Goal: Book appointment/travel/reservation

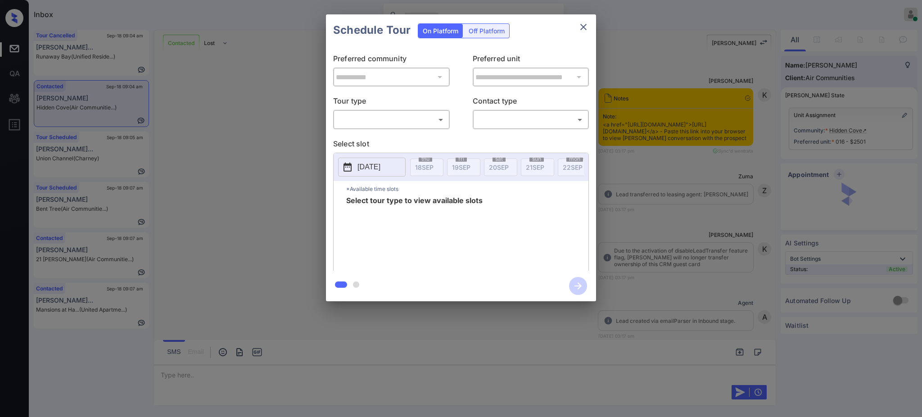
click at [352, 118] on body "Inbox Ajay Kumar Online Set yourself offline Set yourself on break Profile Swit…" at bounding box center [461, 208] width 922 height 417
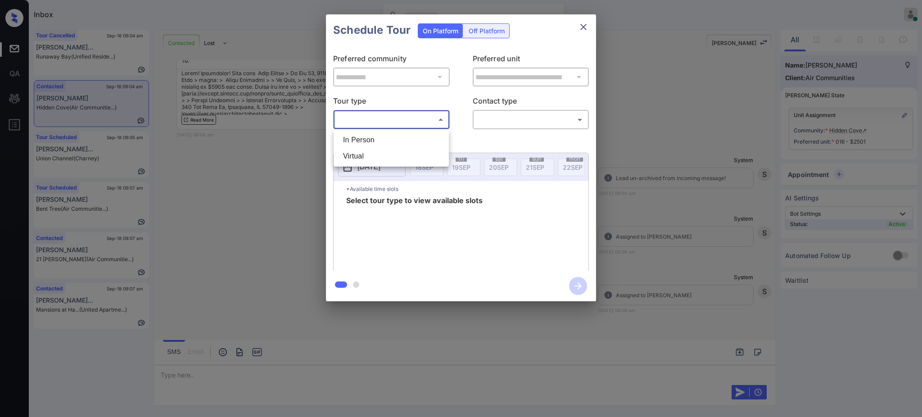
click at [369, 129] on div "In Person Virtual" at bounding box center [461, 208] width 922 height 417
click at [371, 137] on li "In Person" at bounding box center [391, 140] width 111 height 16
type input "********"
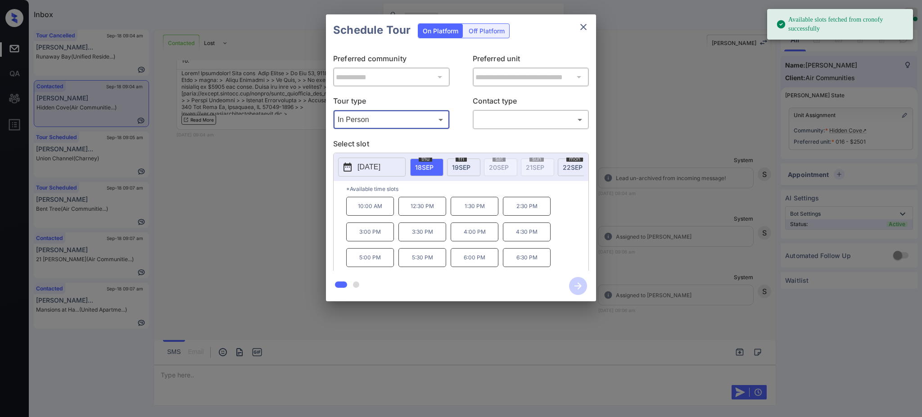
click at [380, 168] on p "[DATE]" at bounding box center [368, 167] width 23 height 11
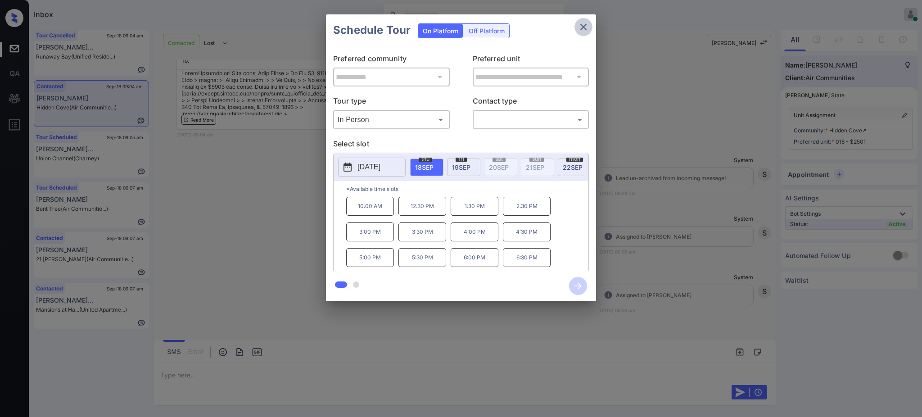
click at [582, 31] on icon "close" at bounding box center [583, 27] width 11 height 11
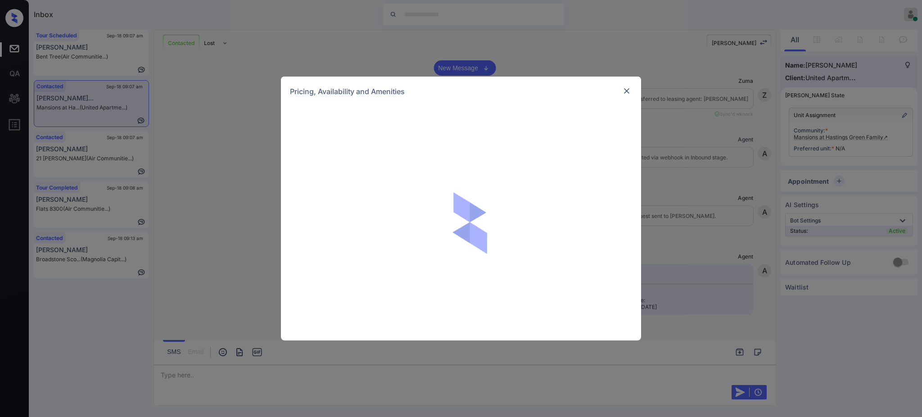
scroll to position [539, 0]
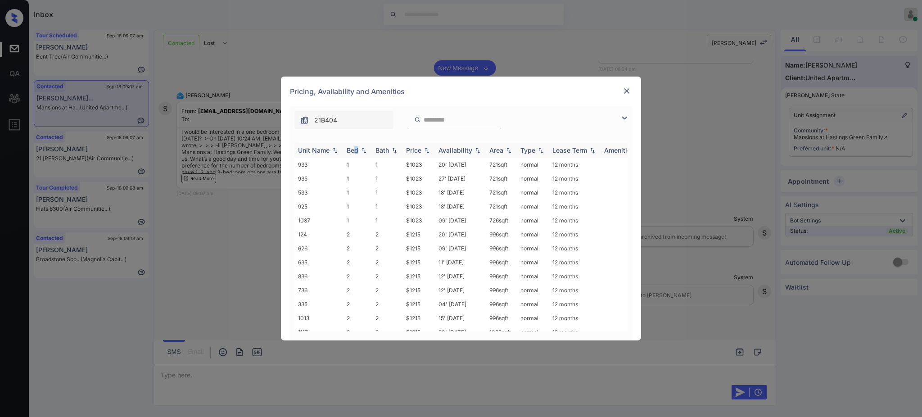
click at [357, 151] on div "Bed" at bounding box center [353, 150] width 12 height 8
click at [358, 152] on div "Bed" at bounding box center [358, 150] width 22 height 8
drag, startPoint x: 402, startPoint y: 204, endPoint x: 436, endPoint y: 206, distance: 34.3
click at [435, 206] on tr "925 1 1 $1023 18' Jul 25 721 sqft normal 12 months" at bounding box center [529, 206] width 470 height 14
copy td "$1023"
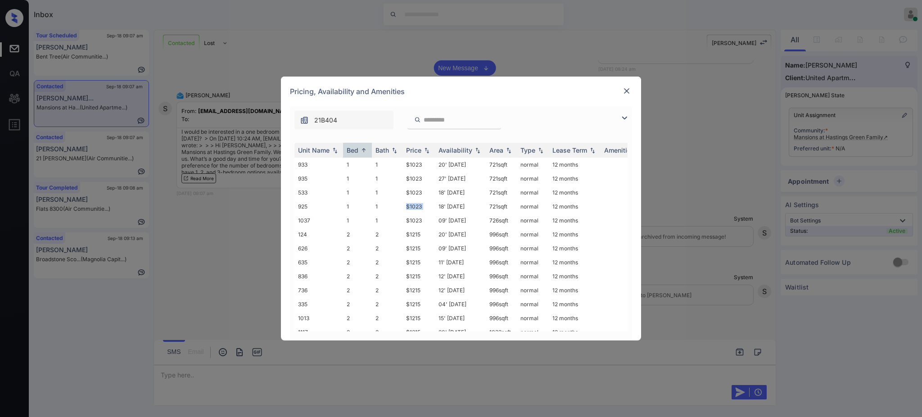
click at [627, 90] on img at bounding box center [626, 90] width 9 height 9
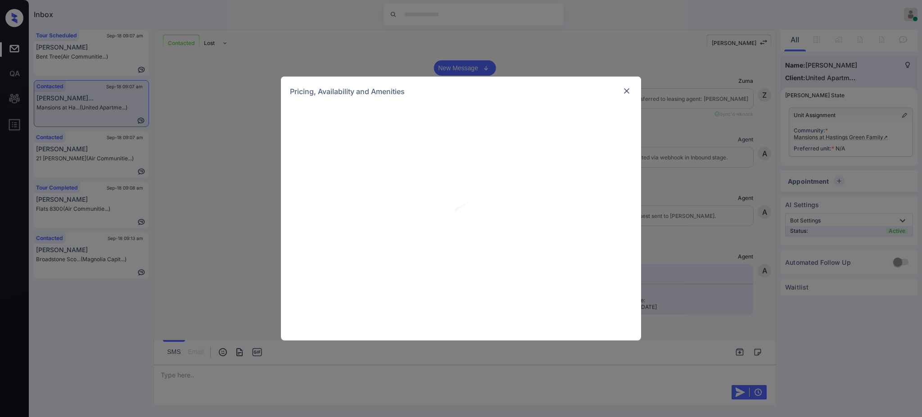
scroll to position [539, 0]
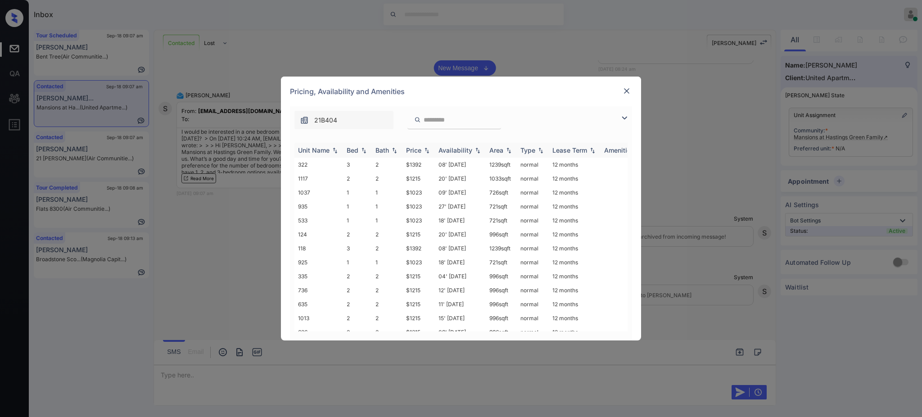
click at [354, 148] on div "Bed" at bounding box center [353, 150] width 12 height 8
click at [354, 154] on div "Bed" at bounding box center [353, 150] width 12 height 8
drag, startPoint x: 404, startPoint y: 193, endPoint x: 425, endPoint y: 193, distance: 21.6
click at [425, 193] on td "$1023" at bounding box center [418, 192] width 32 height 14
copy td "$1023"
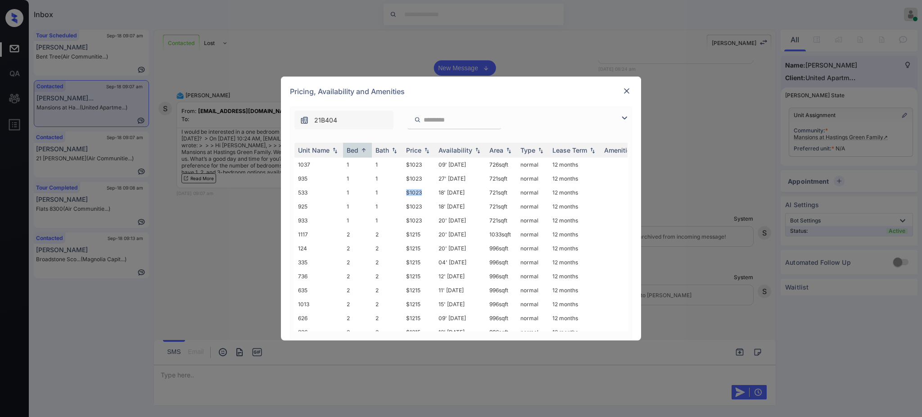
click at [625, 87] on img at bounding box center [626, 90] width 9 height 9
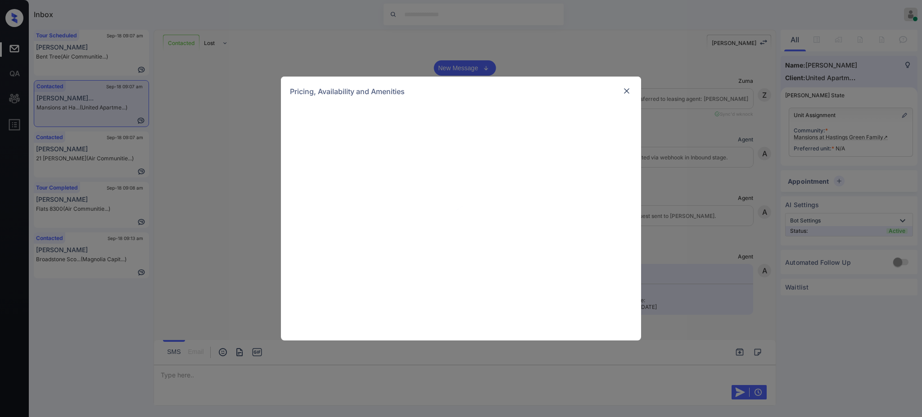
scroll to position [539, 0]
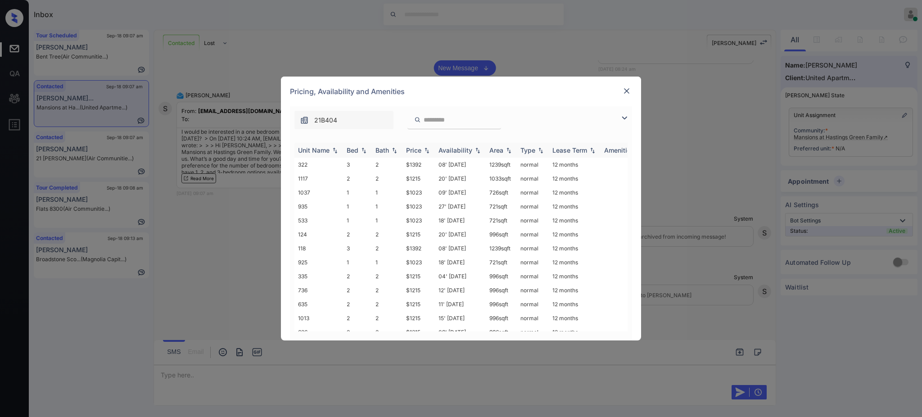
click at [346, 151] on th "Bed" at bounding box center [357, 150] width 29 height 15
click at [355, 155] on th "Bed" at bounding box center [357, 150] width 29 height 15
drag, startPoint x: 401, startPoint y: 193, endPoint x: 427, endPoint y: 195, distance: 26.2
click at [427, 195] on tr "533 1 1 $1023 18' Jul 25 721 sqft normal 12 months" at bounding box center [529, 192] width 470 height 14
copy tr "$1023"
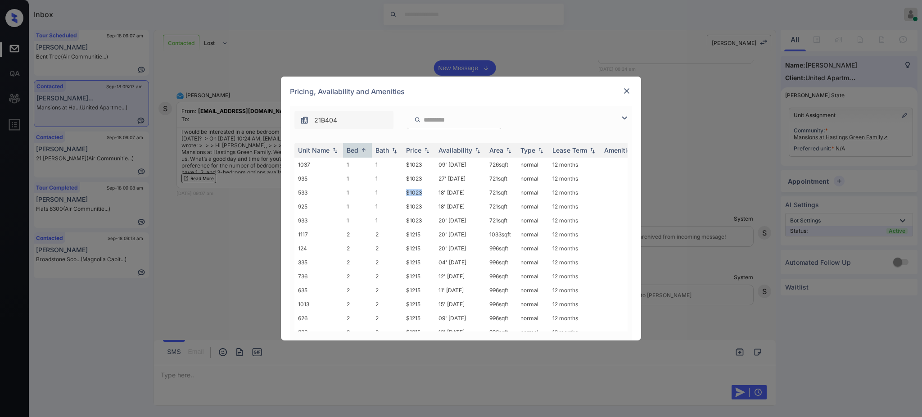
click at [626, 87] on img at bounding box center [626, 90] width 9 height 9
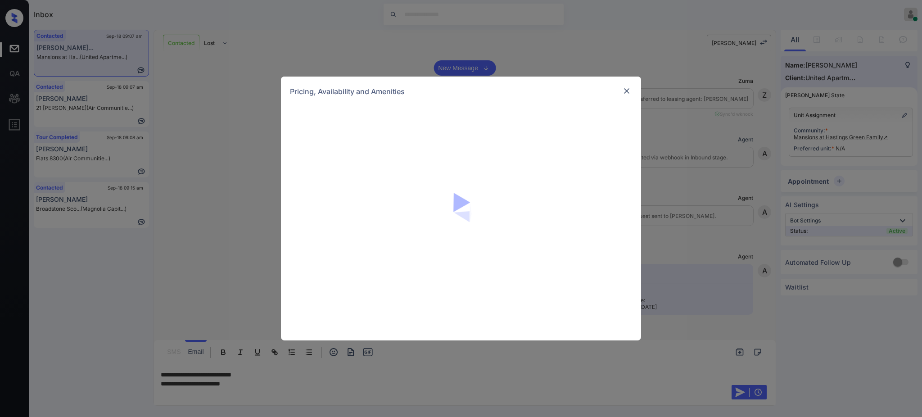
scroll to position [539, 0]
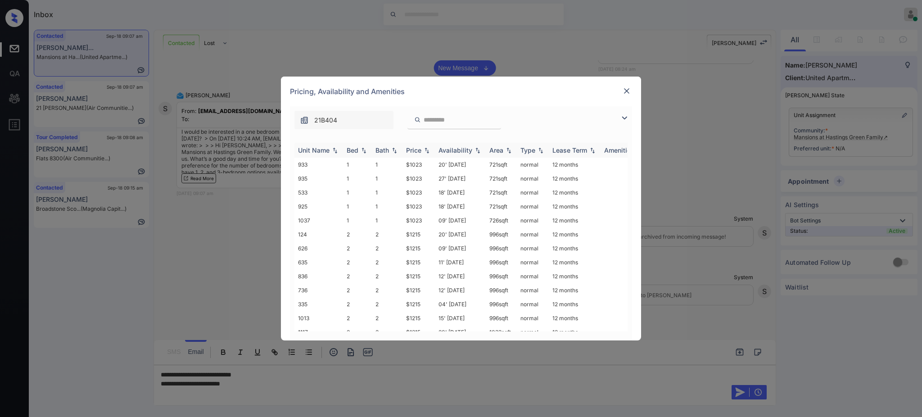
click at [354, 149] on div "Bed" at bounding box center [353, 150] width 12 height 8
click at [628, 91] on img at bounding box center [626, 90] width 9 height 9
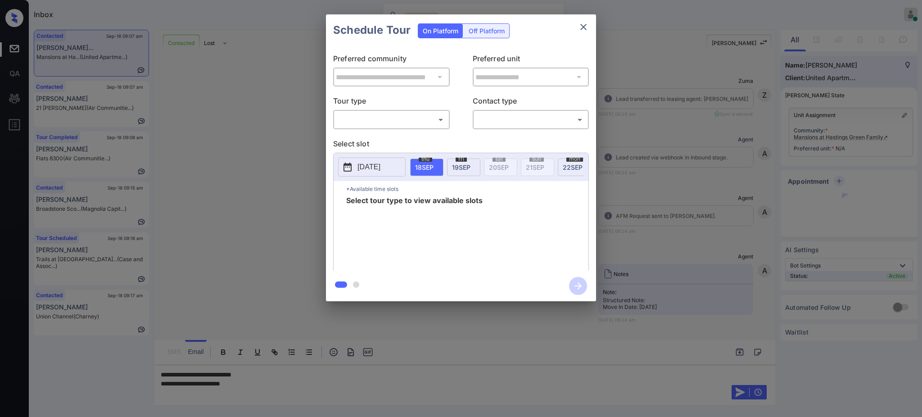
scroll to position [539, 0]
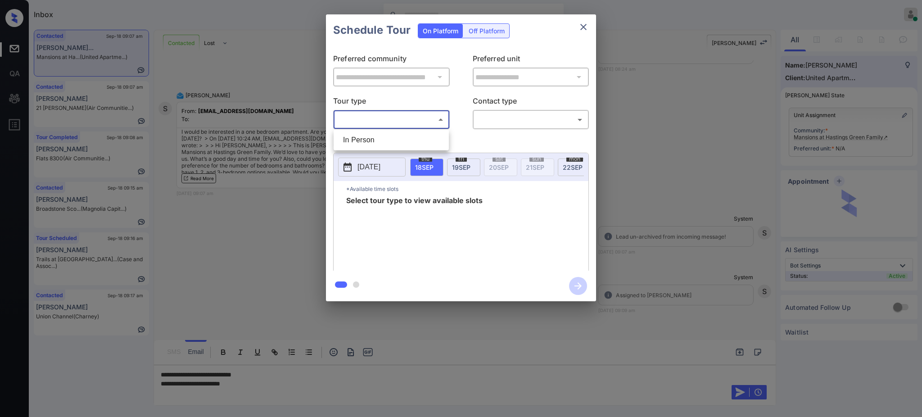
click at [399, 118] on body "Inbox Ajay Kumar Online Set yourself offline Set yourself on break Profile Swit…" at bounding box center [461, 208] width 922 height 417
click at [379, 137] on li "In Person" at bounding box center [391, 140] width 111 height 16
type input "********"
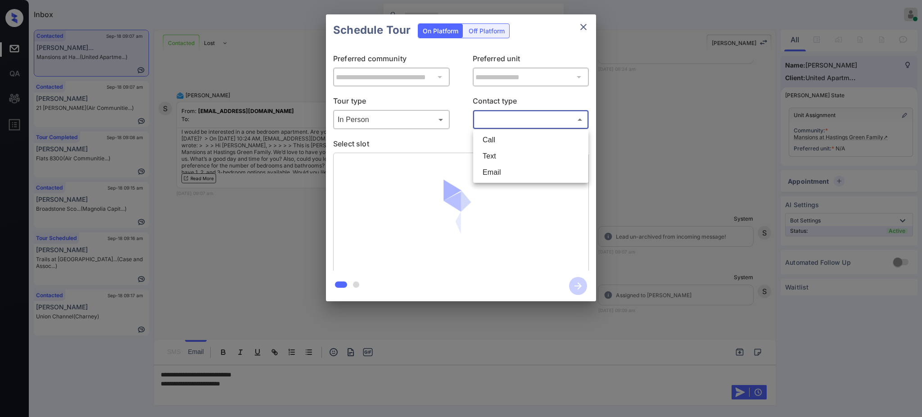
click at [515, 119] on body "Inbox Ajay Kumar Online Set yourself offline Set yourself on break Profile Swit…" at bounding box center [461, 208] width 922 height 417
click at [493, 150] on li "Text" at bounding box center [530, 156] width 111 height 16
type input "****"
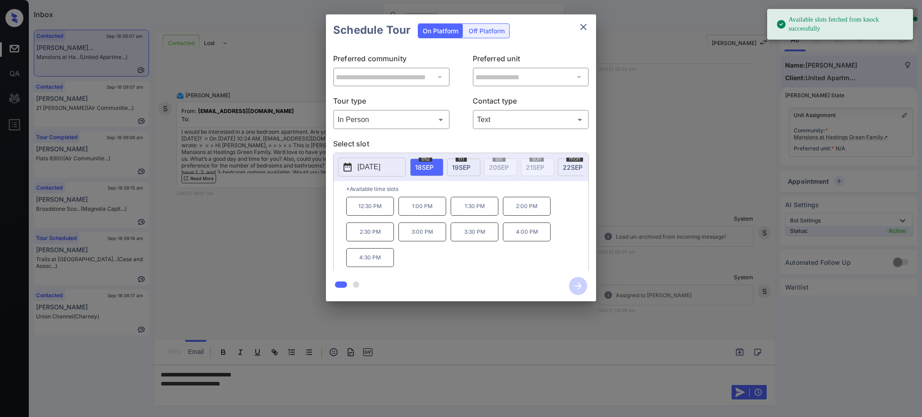
click at [366, 170] on p "[DATE]" at bounding box center [368, 167] width 23 height 11
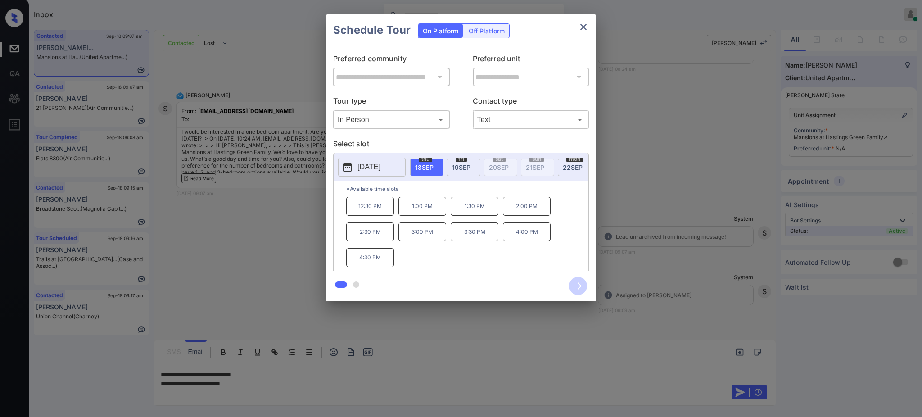
click at [253, 380] on div at bounding box center [461, 208] width 922 height 417
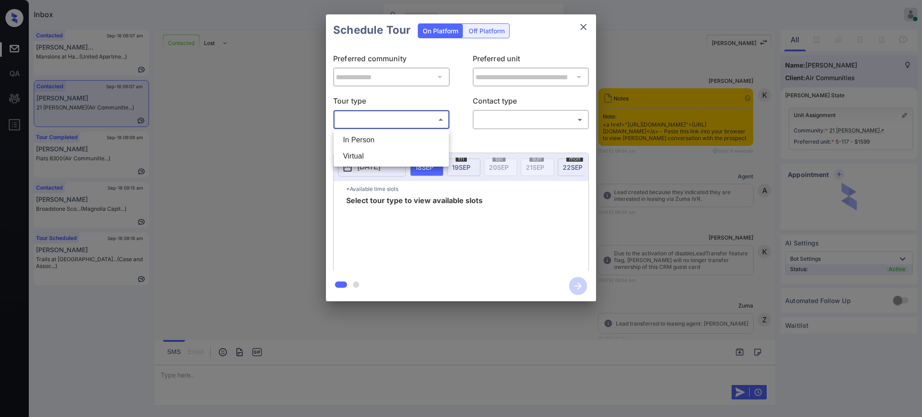
scroll to position [1332, 0]
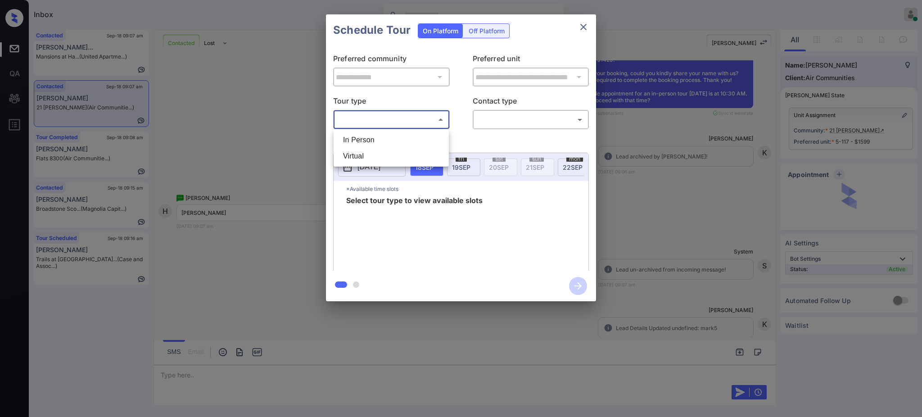
click at [368, 138] on li "In Person" at bounding box center [391, 140] width 111 height 16
type input "********"
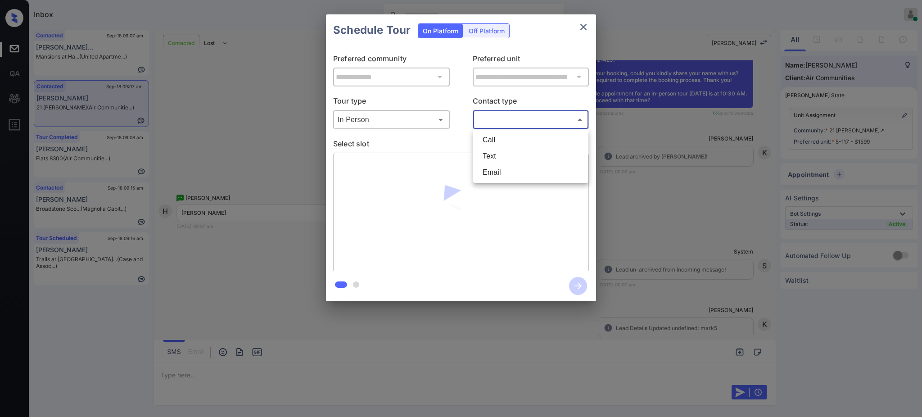
click at [516, 118] on body "Inbox Ajay Kumar Online Set yourself offline Set yourself on break Profile Swit…" at bounding box center [461, 208] width 922 height 417
click at [484, 161] on li "Text" at bounding box center [530, 156] width 111 height 16
type input "****"
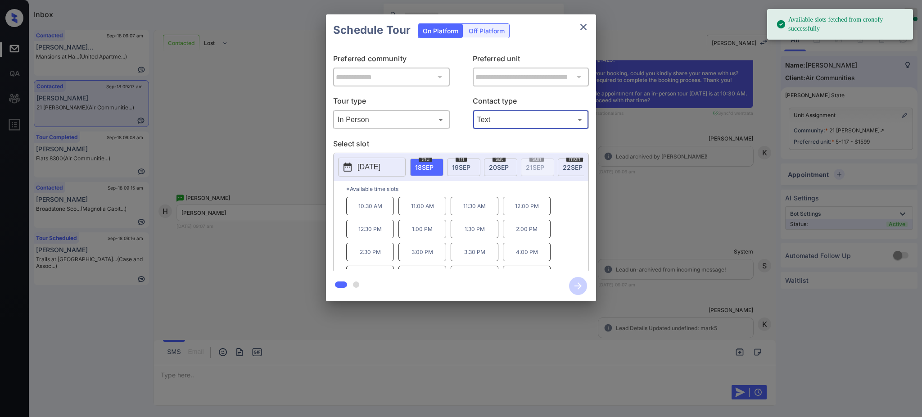
click at [427, 172] on div "thu 18 SEP" at bounding box center [426, 167] width 33 height 18
click at [371, 214] on p "10:30 AM" at bounding box center [370, 206] width 48 height 18
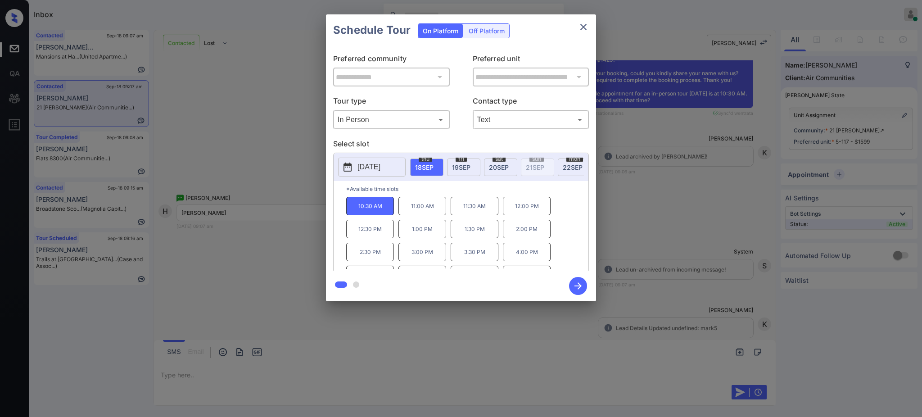
click at [579, 285] on icon "button" at bounding box center [577, 285] width 7 height 7
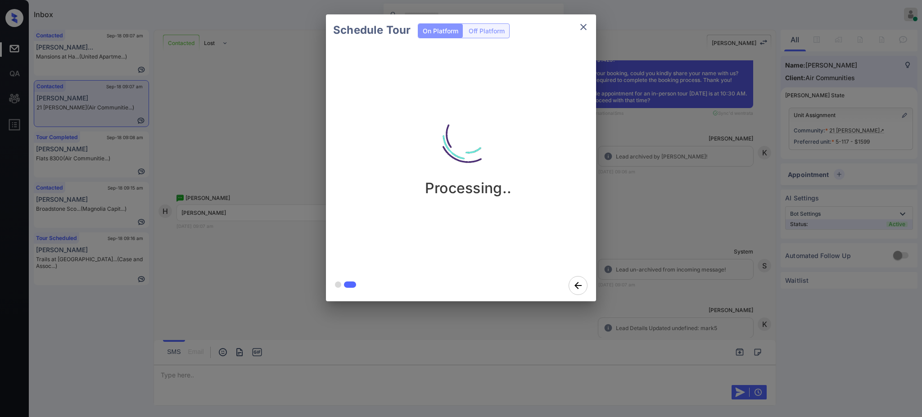
click at [638, 265] on div "Schedule Tour On Platform Off Platform Processing.." at bounding box center [461, 158] width 922 height 316
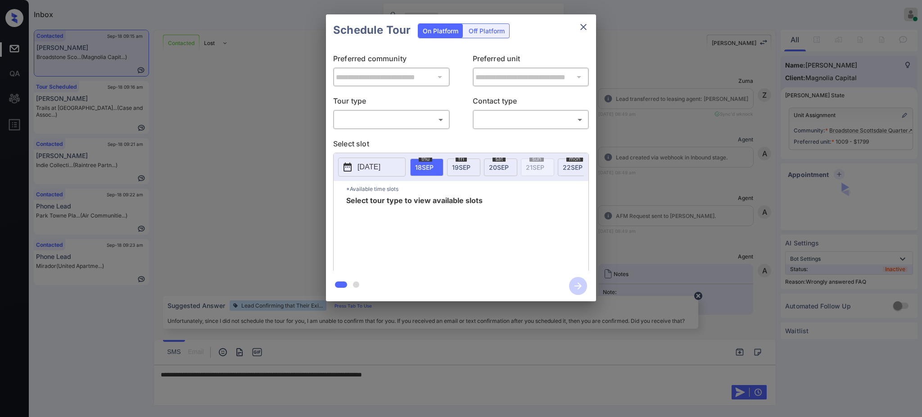
click at [427, 120] on body "Inbox [PERSON_NAME] Online Set yourself offline Set yourself on break Profile S…" at bounding box center [461, 208] width 922 height 417
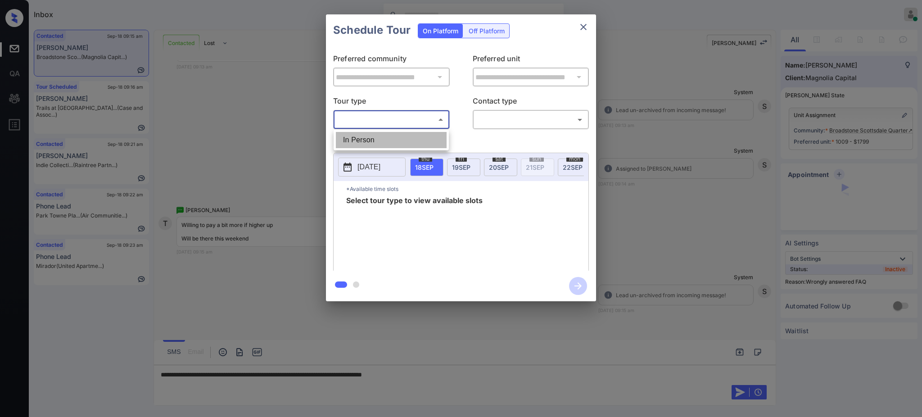
click at [390, 145] on li "In Person" at bounding box center [391, 140] width 111 height 16
type input "********"
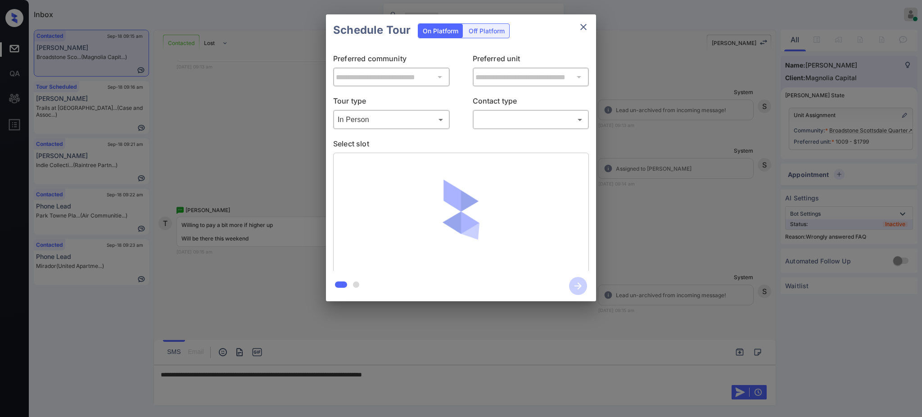
click at [502, 117] on body "Inbox Ajay Kumar Online Set yourself offline Set yourself on break Profile Swit…" at bounding box center [461, 208] width 922 height 417
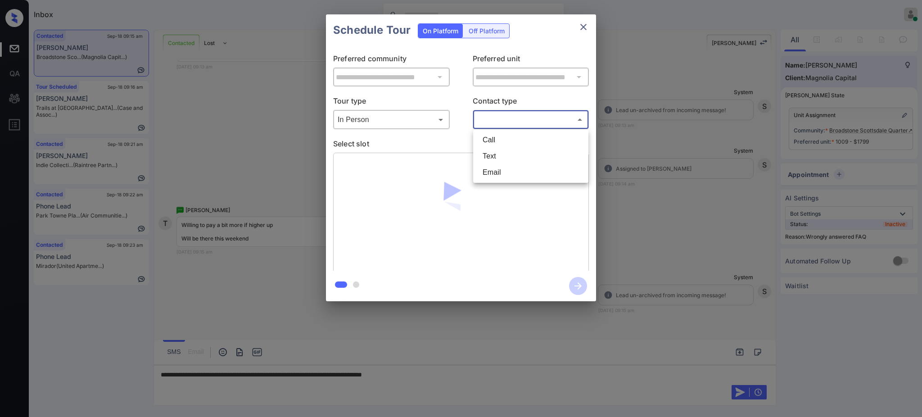
click at [501, 149] on li "Text" at bounding box center [530, 156] width 111 height 16
type input "****"
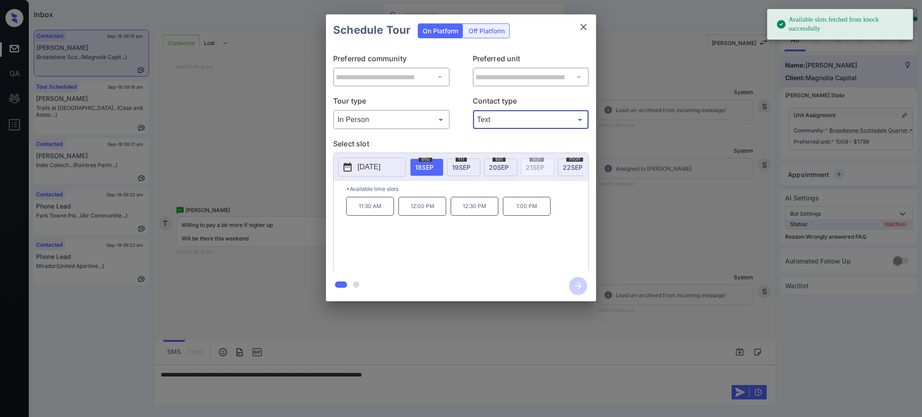
click at [415, 142] on p "Select slot" at bounding box center [461, 145] width 256 height 14
click at [380, 165] on p "[DATE]" at bounding box center [368, 167] width 23 height 11
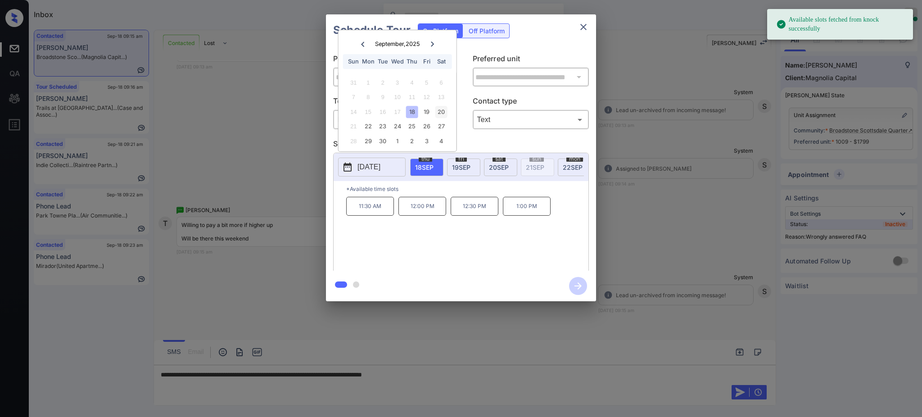
click at [445, 110] on div "20" at bounding box center [441, 112] width 12 height 12
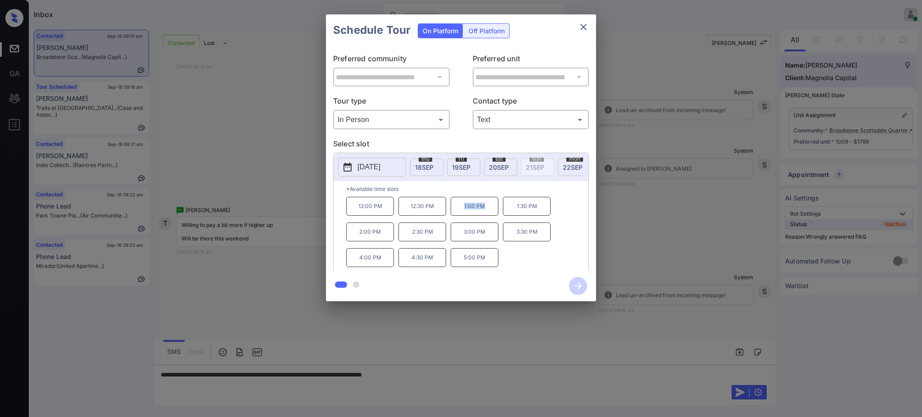
drag, startPoint x: 457, startPoint y: 212, endPoint x: 510, endPoint y: 211, distance: 52.2
click at [495, 216] on p "1:00 PM" at bounding box center [475, 206] width 48 height 19
copy p "1:00 PM"
click at [582, 26] on icon "close" at bounding box center [583, 27] width 6 height 6
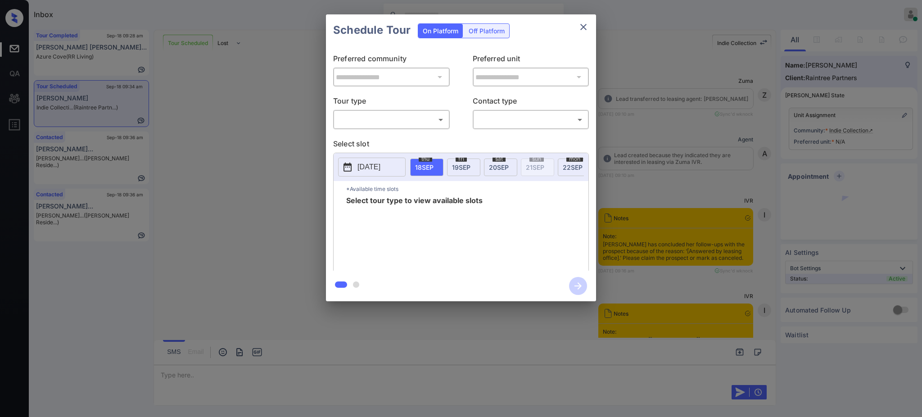
scroll to position [2523, 0]
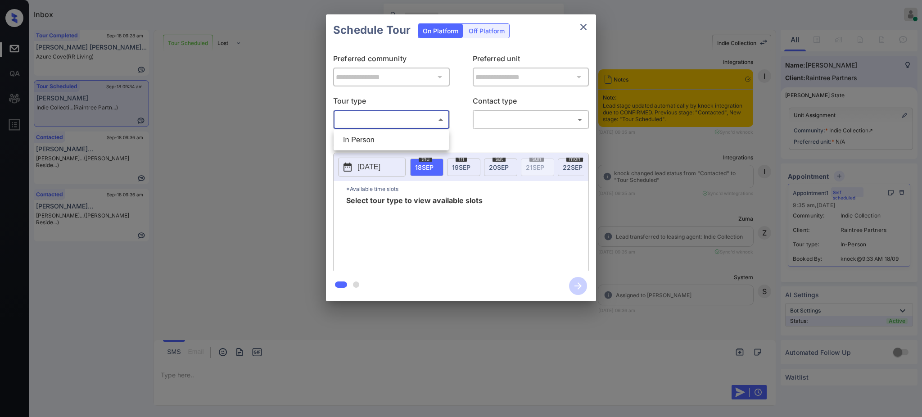
click at [379, 114] on body "Inbox Ajay Kumar Online Set yourself offline Set yourself on break Profile Swit…" at bounding box center [461, 208] width 922 height 417
click at [368, 141] on li "In Person" at bounding box center [391, 140] width 111 height 16
type input "********"
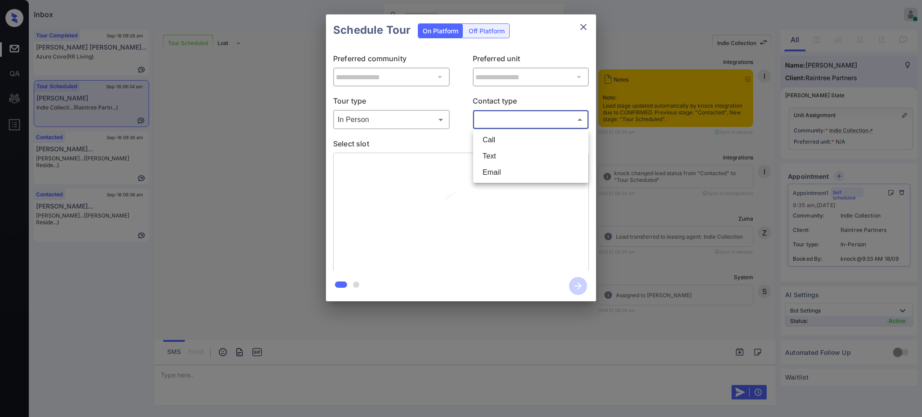
click at [508, 118] on body "Inbox Ajay Kumar Online Set yourself offline Set yourself on break Profile Swit…" at bounding box center [461, 208] width 922 height 417
click at [492, 157] on li "Text" at bounding box center [530, 156] width 111 height 16
type input "****"
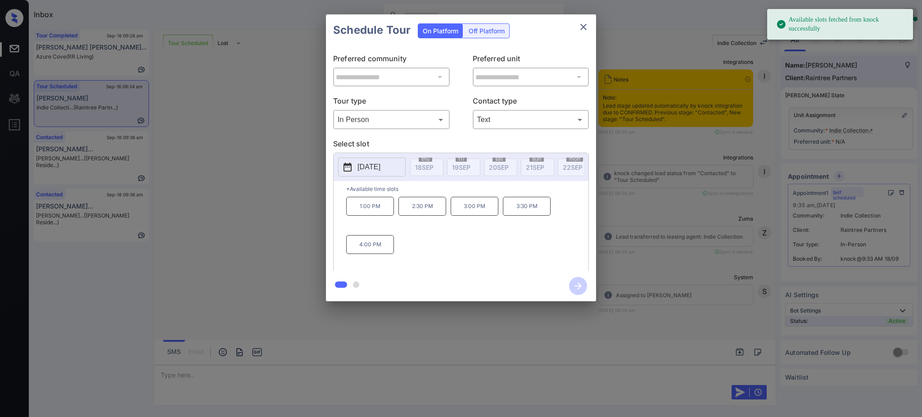
click at [380, 163] on p "[DATE]" at bounding box center [368, 167] width 23 height 11
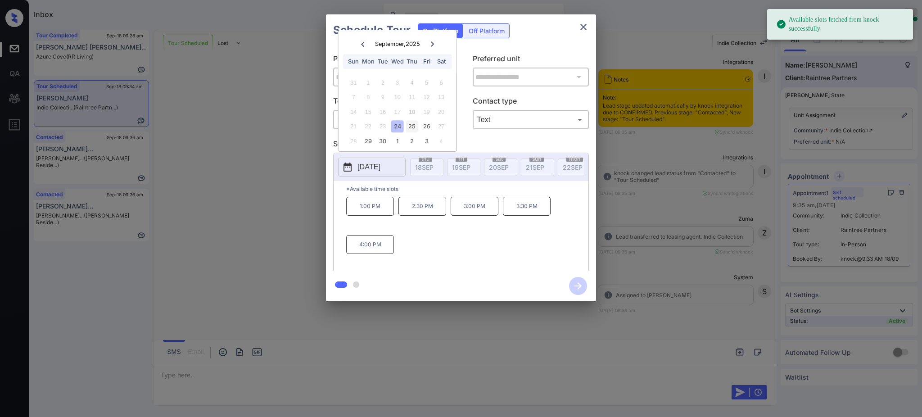
click at [409, 126] on div "25" at bounding box center [412, 126] width 12 height 12
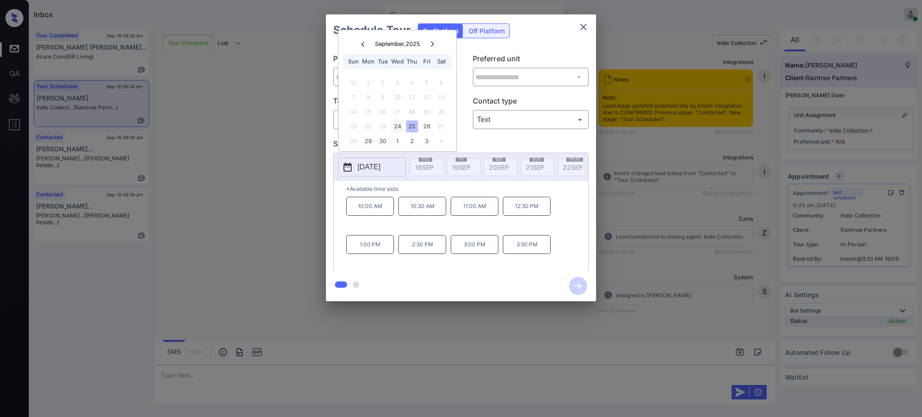
click at [400, 127] on div "24" at bounding box center [397, 126] width 12 height 12
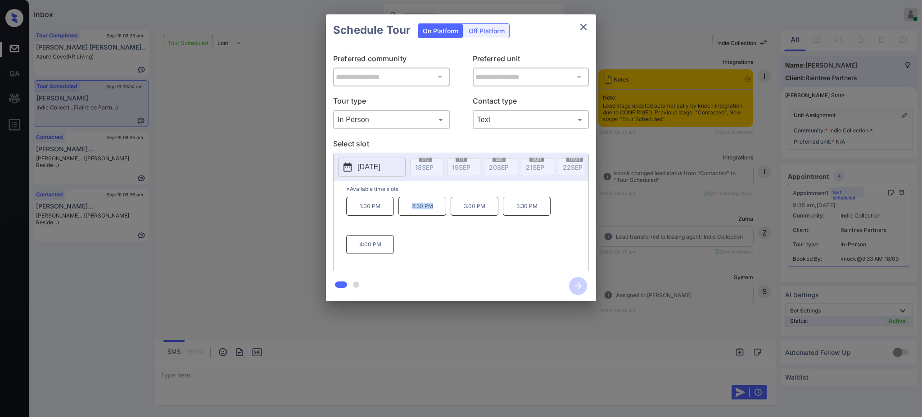
drag, startPoint x: 408, startPoint y: 213, endPoint x: 443, endPoint y: 213, distance: 34.2
click at [443, 213] on p "2:30 PM" at bounding box center [422, 206] width 48 height 19
copy p "2:30 PM"
click at [585, 26] on icon "close" at bounding box center [583, 27] width 11 height 11
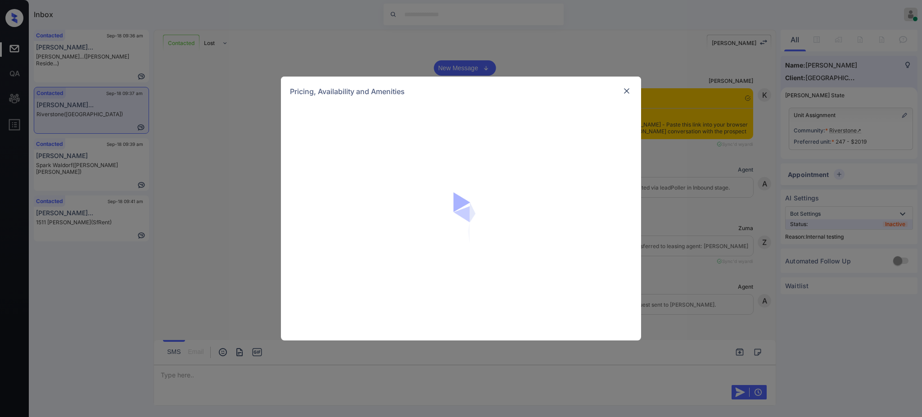
scroll to position [3311, 0]
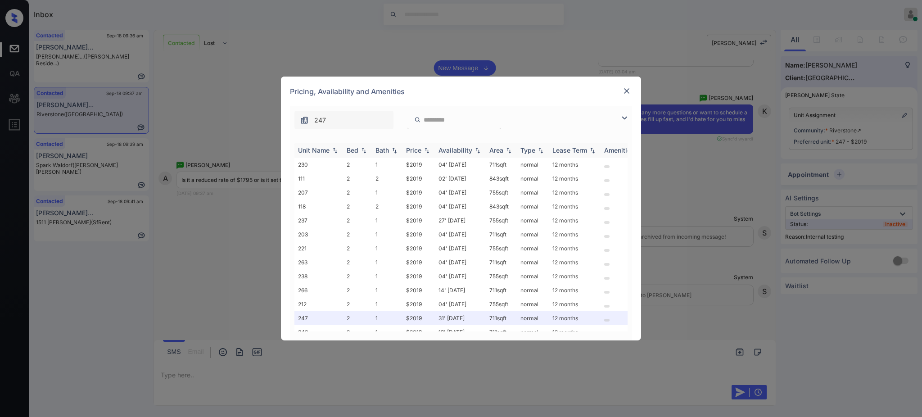
click at [359, 149] on img at bounding box center [363, 150] width 9 height 6
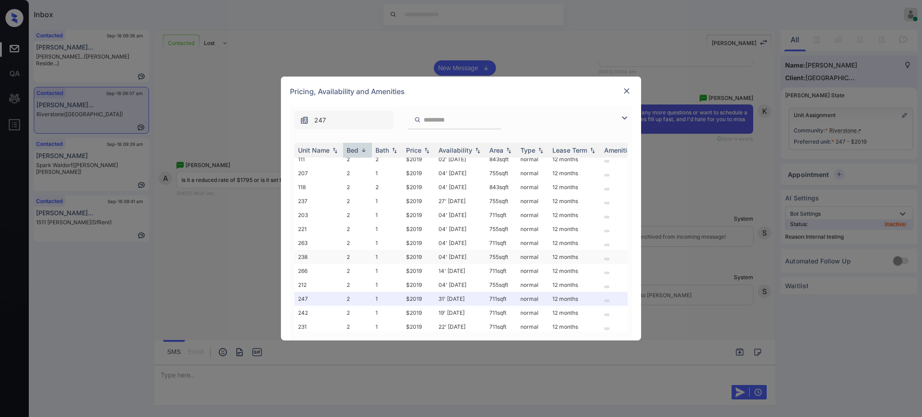
scroll to position [30, 0]
click at [623, 93] on img at bounding box center [626, 90] width 9 height 9
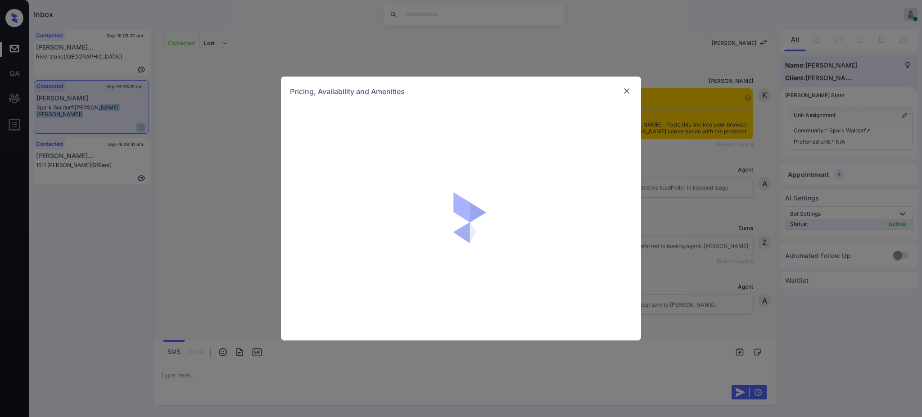
scroll to position [761, 0]
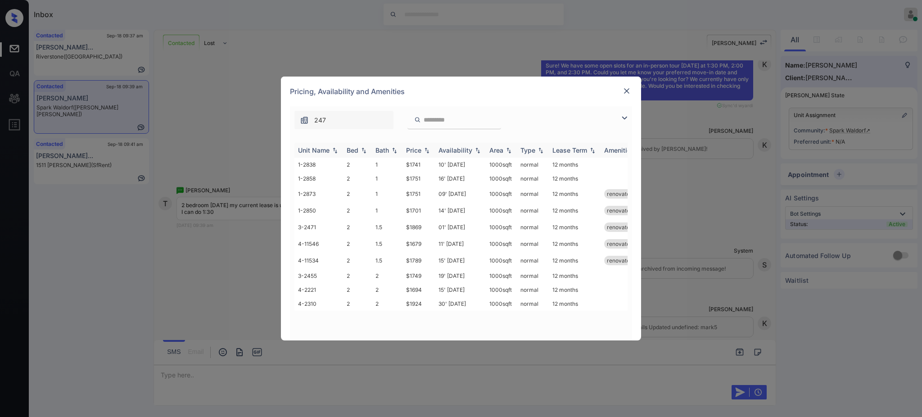
click at [358, 152] on div "Bed" at bounding box center [358, 150] width 22 height 8
drag, startPoint x: 402, startPoint y: 164, endPoint x: 426, endPoint y: 168, distance: 25.1
click at [426, 164] on tr "1-2838 2 1 $1741 10' [DATE] sqft normal 12 months" at bounding box center [529, 165] width 470 height 14
drag, startPoint x: 399, startPoint y: 214, endPoint x: 425, endPoint y: 217, distance: 25.8
click at [425, 212] on tr "1-2850 2 1 $1701 14' [DATE] sqft normal 12 months renovated" at bounding box center [529, 210] width 470 height 17
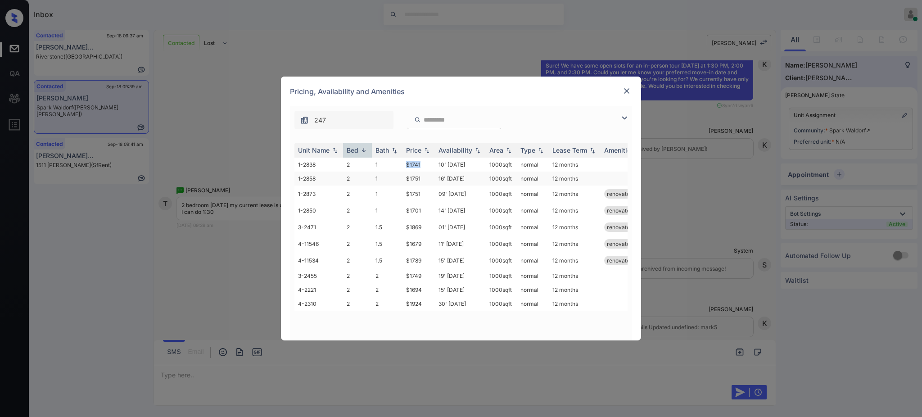
drag, startPoint x: 399, startPoint y: 168, endPoint x: 437, endPoint y: 178, distance: 39.5
click at [428, 167] on tr "1-2838 2 1 $1741 10' [DATE] sqft normal 12 months" at bounding box center [529, 165] width 470 height 14
copy tr "$1741"
drag, startPoint x: 401, startPoint y: 226, endPoint x: 425, endPoint y: 227, distance: 24.3
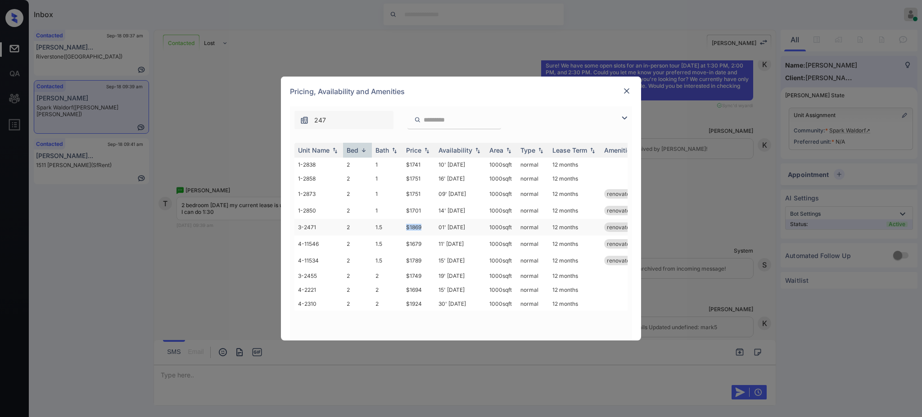
click at [425, 227] on tr "3-2471 2 1.5 $1869 01' [DATE] sqft normal 12 months renovated" at bounding box center [529, 227] width 470 height 17
copy tr "$1869"
click at [629, 90] on img at bounding box center [626, 90] width 9 height 9
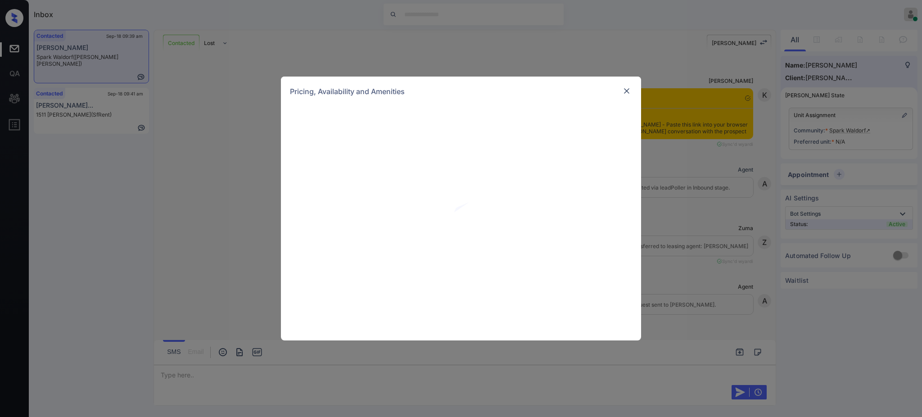
scroll to position [1008, 0]
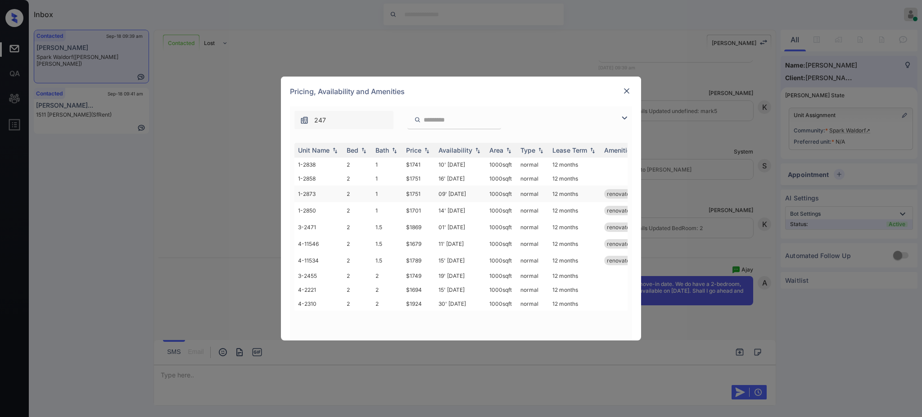
click at [417, 196] on td "$1751" at bounding box center [418, 193] width 32 height 17
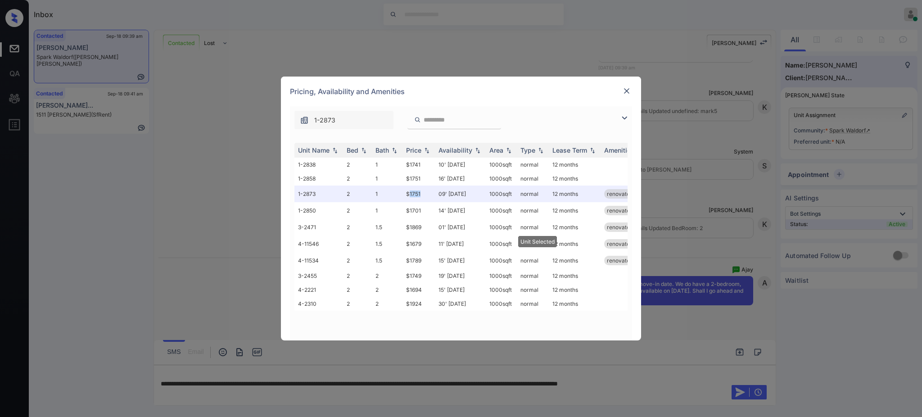
click at [631, 90] on img at bounding box center [626, 90] width 9 height 9
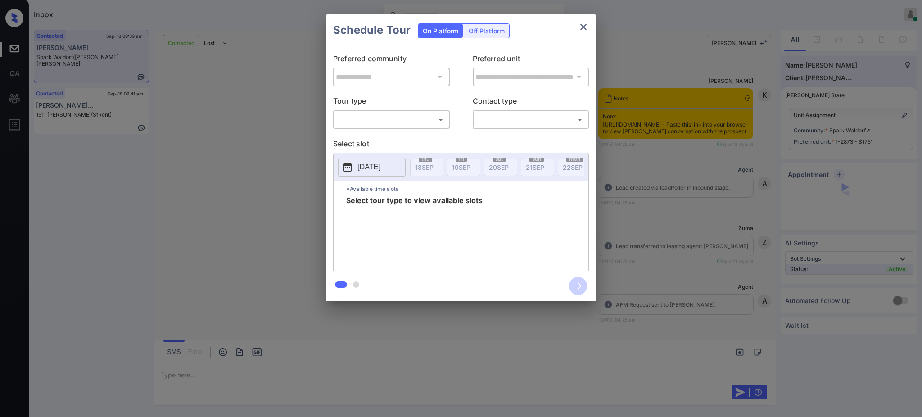
scroll to position [888, 0]
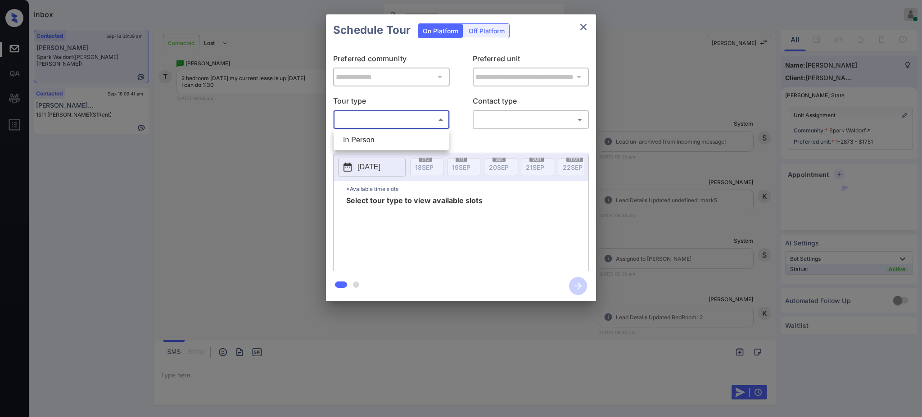
click at [391, 116] on body "Inbox Ajay Kumar Online Set yourself offline Set yourself on break Profile Swit…" at bounding box center [461, 208] width 922 height 417
click at [385, 132] on li "In Person" at bounding box center [391, 140] width 111 height 16
type input "********"
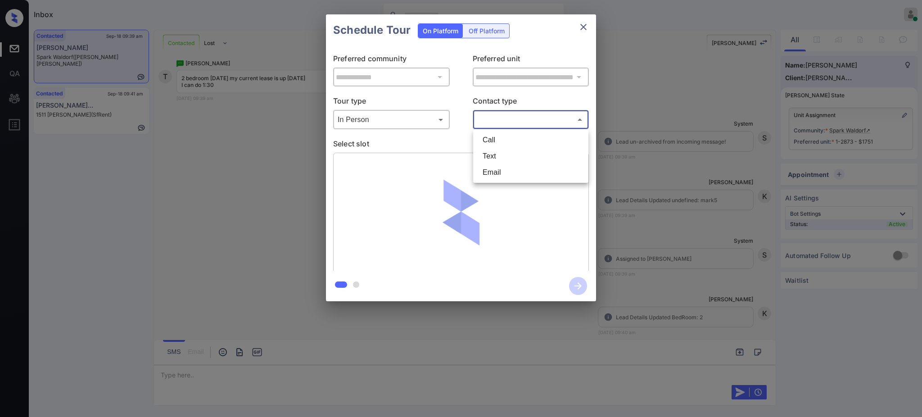
click at [492, 119] on body "Inbox Ajay Kumar Online Set yourself offline Set yourself on break Profile Swit…" at bounding box center [461, 208] width 922 height 417
click at [492, 154] on li "Text" at bounding box center [530, 156] width 111 height 16
type input "****"
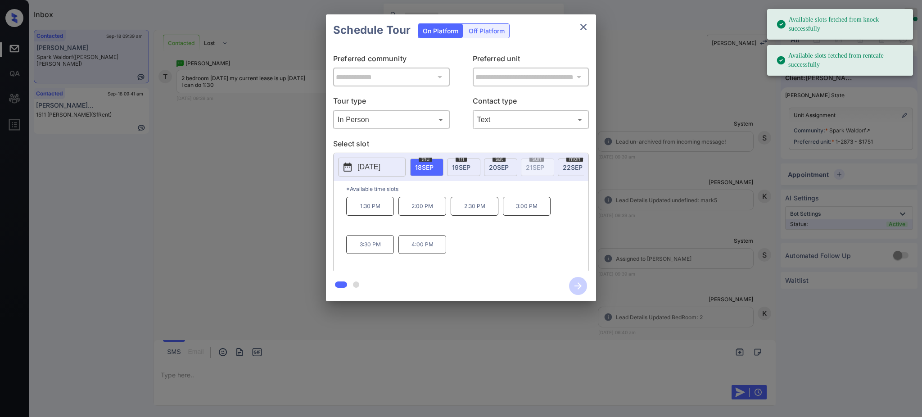
click at [422, 163] on span "18 SEP" at bounding box center [424, 167] width 18 height 8
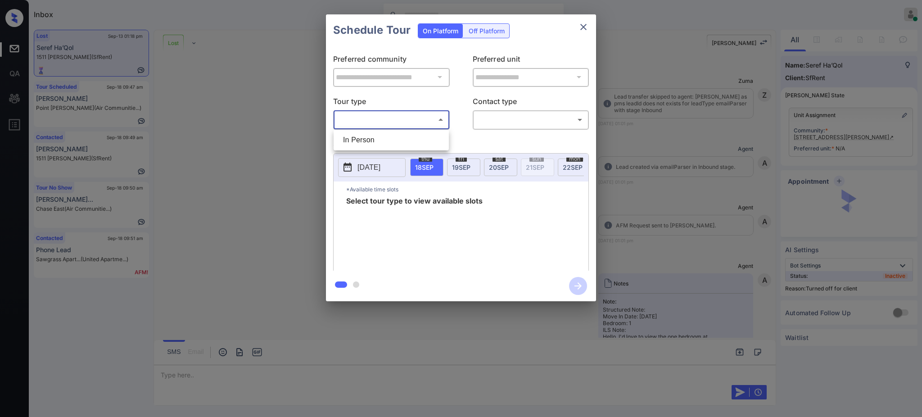
click at [380, 124] on body "Inbox Ajay Kumar Online Set yourself offline Set yourself on break Profile Swit…" at bounding box center [461, 208] width 922 height 417
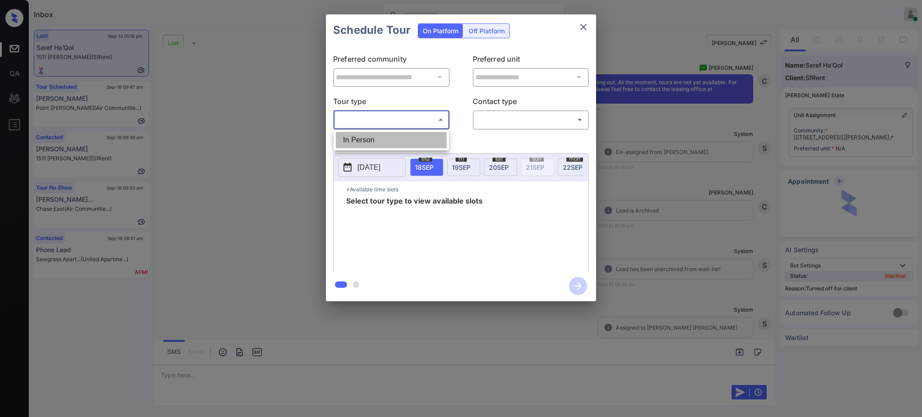
click at [370, 142] on li "In Person" at bounding box center [391, 140] width 111 height 16
type input "********"
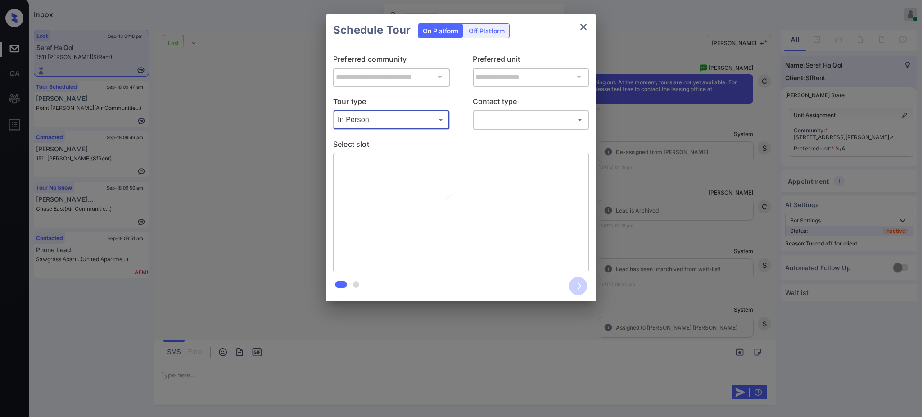
click at [513, 113] on body "Inbox Ajay Kumar Online Set yourself offline Set yourself on break Profile Swit…" at bounding box center [461, 208] width 922 height 417
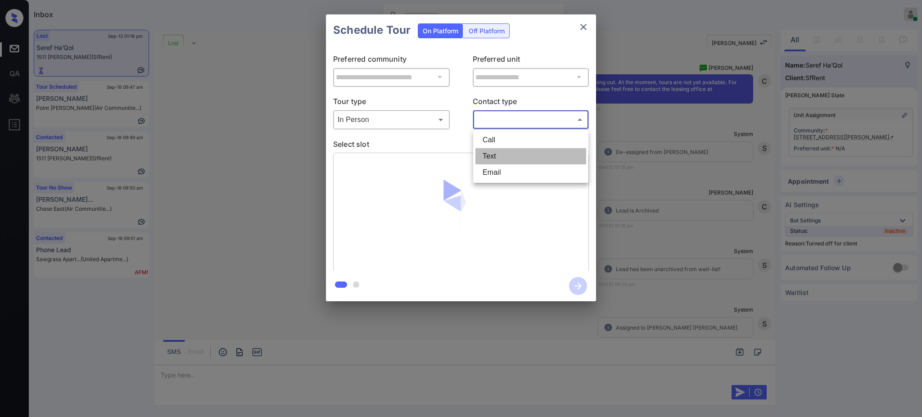
click at [497, 150] on li "Text" at bounding box center [530, 156] width 111 height 16
type input "****"
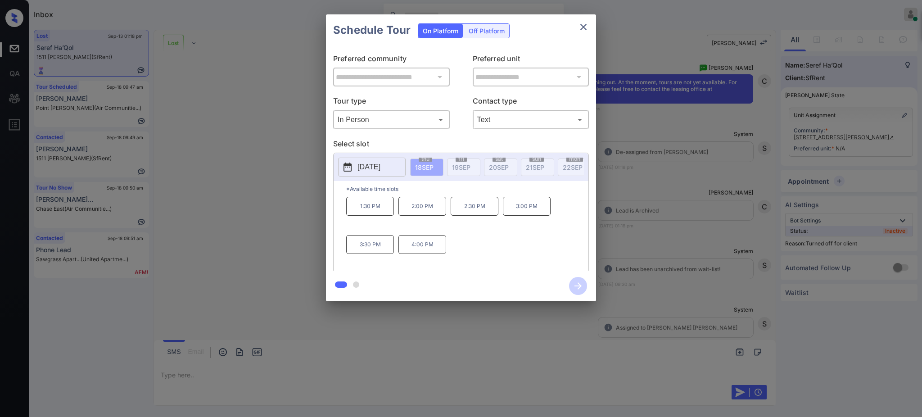
click at [370, 168] on p "[DATE]" at bounding box center [368, 167] width 23 height 11
click at [583, 25] on icon "close" at bounding box center [583, 27] width 11 height 11
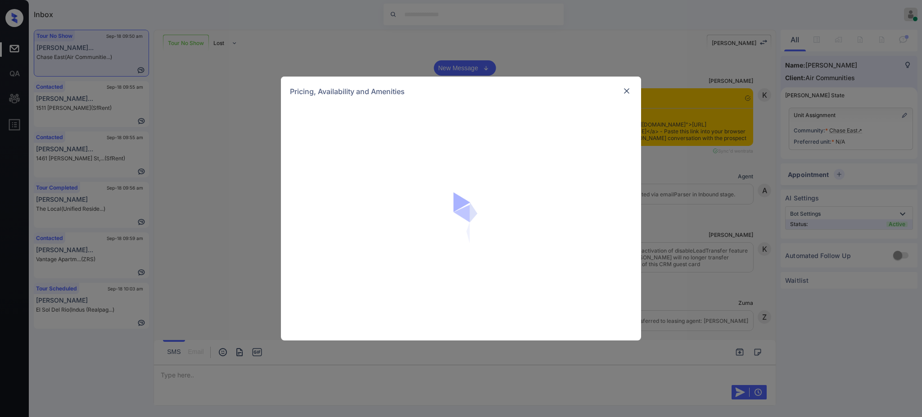
scroll to position [7912, 0]
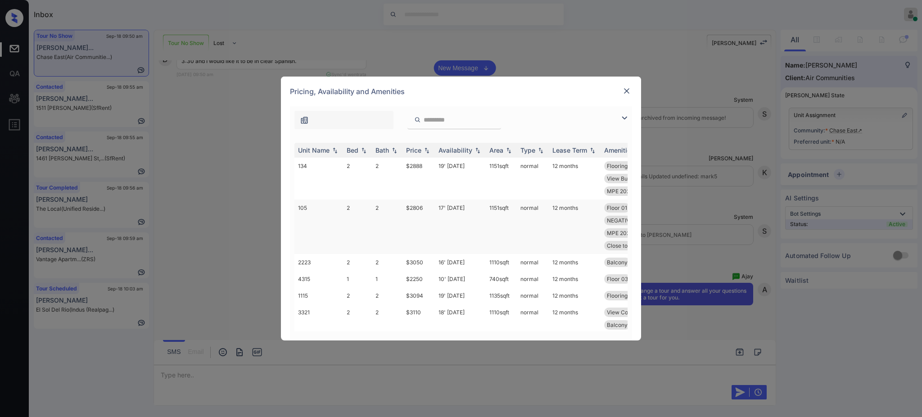
click at [417, 214] on td "$2806" at bounding box center [418, 226] width 32 height 54
click at [416, 208] on td "$2806" at bounding box center [418, 226] width 32 height 54
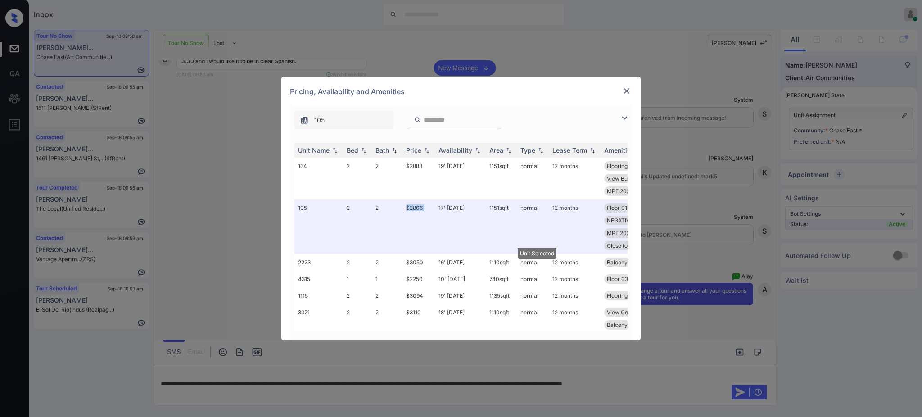
click at [627, 89] on img at bounding box center [626, 90] width 9 height 9
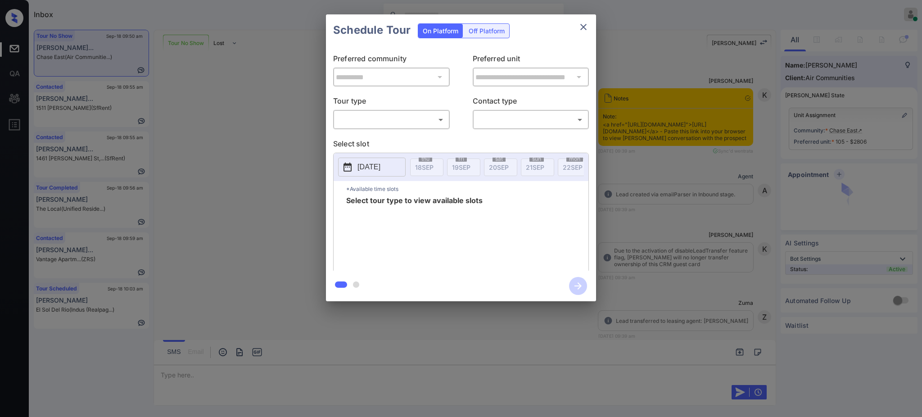
click at [235, 232] on div "**********" at bounding box center [461, 158] width 922 height 316
click at [382, 121] on body "Inbox Ajay Kumar Online Set yourself offline Set yourself on break Profile Swit…" at bounding box center [461, 208] width 922 height 417
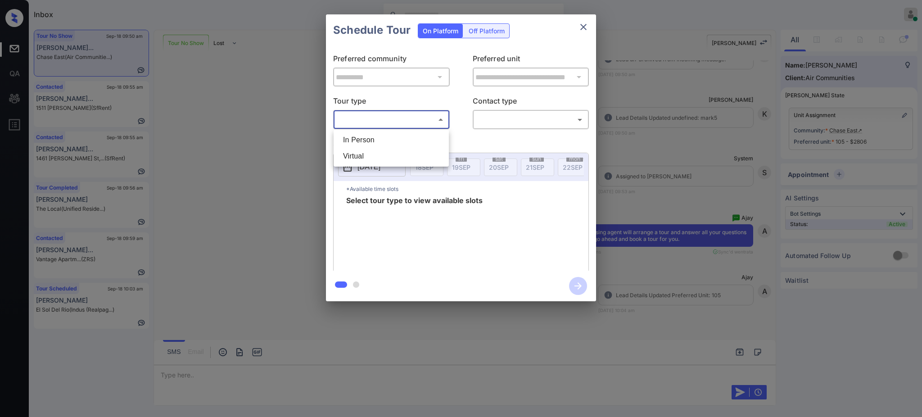
click at [359, 158] on li "Virtual" at bounding box center [391, 156] width 111 height 16
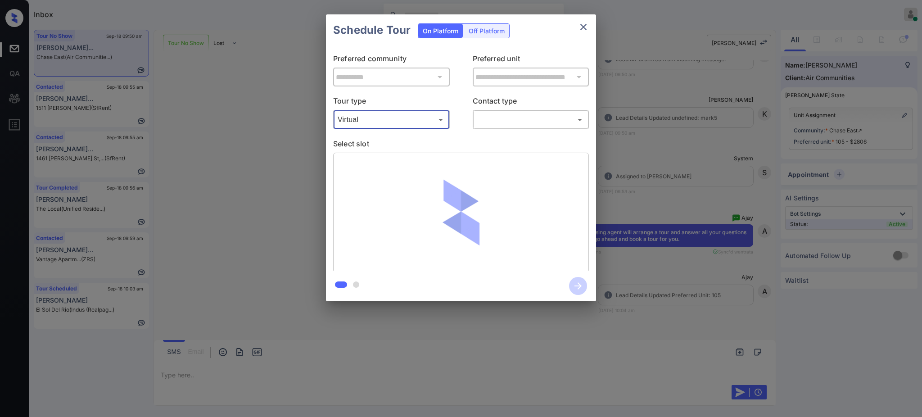
type input "*******"
click at [506, 111] on div "​ ​" at bounding box center [531, 119] width 117 height 19
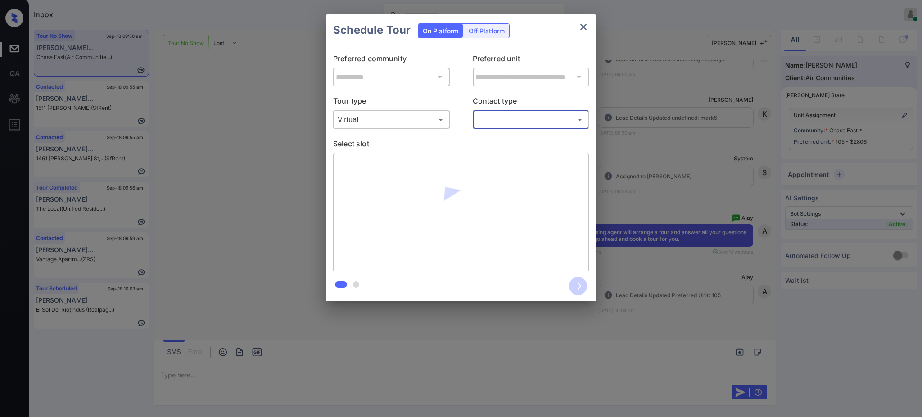
click at [506, 120] on body "Inbox Ajay Kumar Online Set yourself offline Set yourself on break Profile Swit…" at bounding box center [461, 208] width 922 height 417
click at [501, 154] on li "Text" at bounding box center [530, 156] width 111 height 16
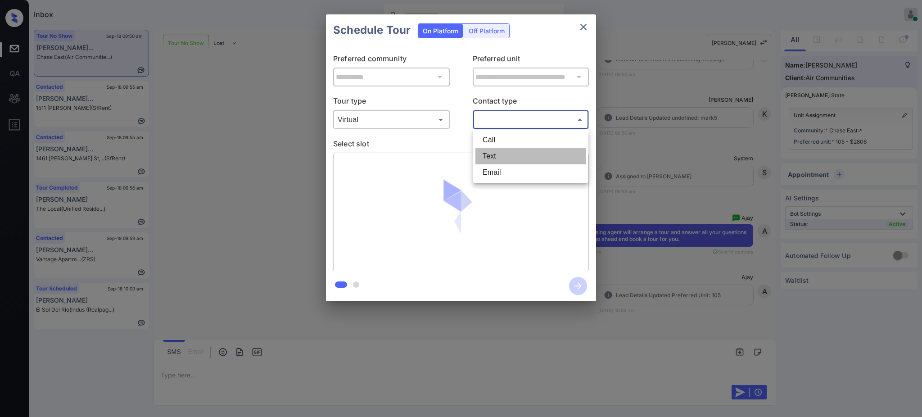
type input "****"
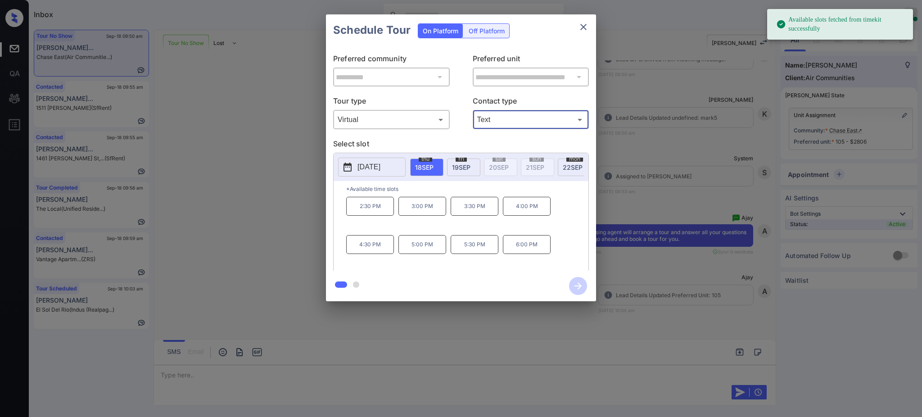
click at [425, 169] on span "18 SEP" at bounding box center [424, 167] width 18 height 8
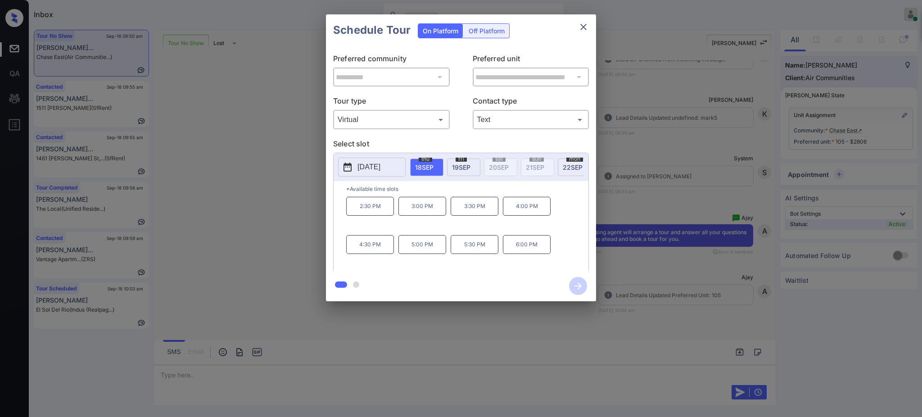
click at [470, 216] on p "3:30 PM" at bounding box center [475, 206] width 48 height 19
click at [572, 285] on icon "button" at bounding box center [578, 286] width 18 height 18
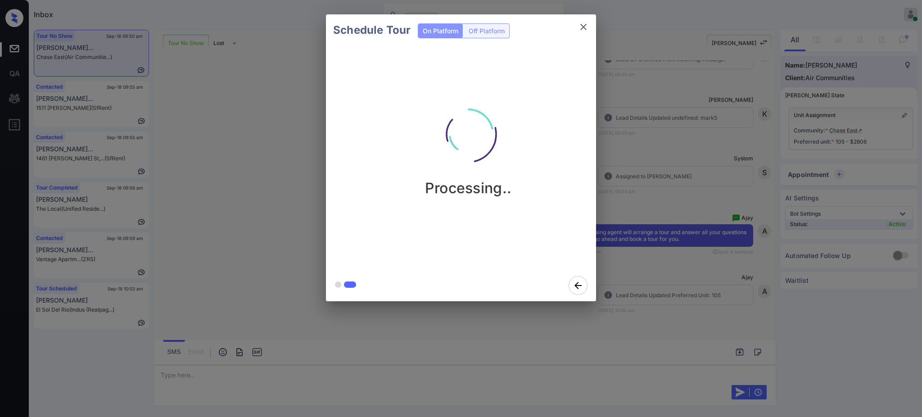
click at [667, 235] on div "Schedule Tour On Platform Off Platform Processing.." at bounding box center [461, 158] width 922 height 316
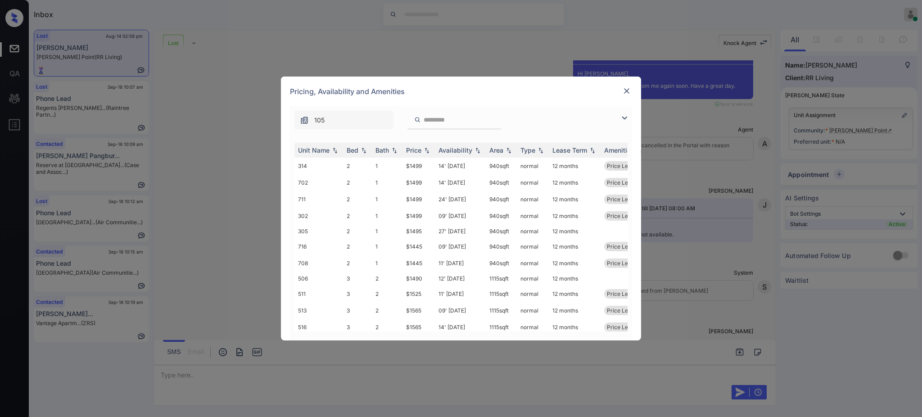
click at [624, 90] on img at bounding box center [626, 90] width 9 height 9
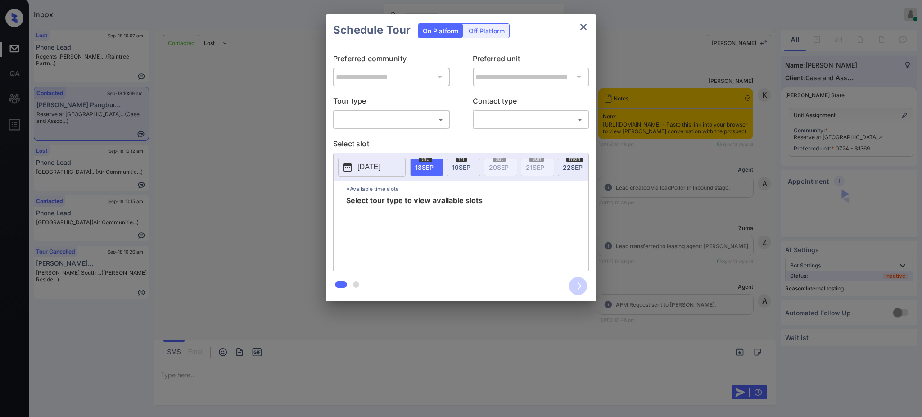
scroll to position [3416, 0]
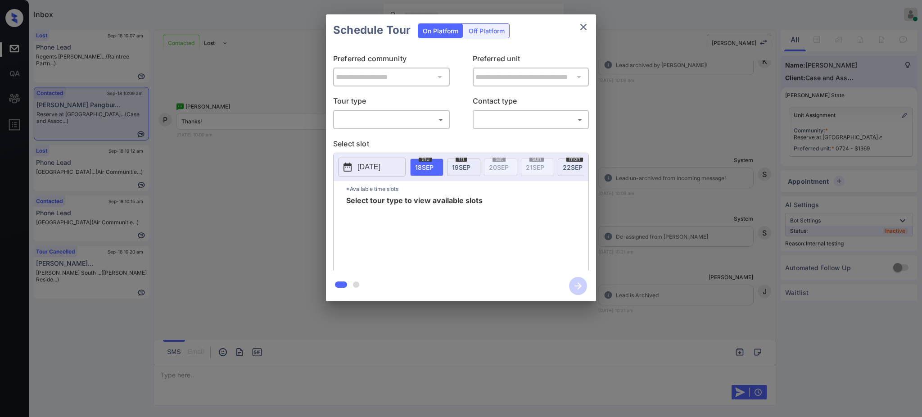
click at [392, 118] on body "Inbox [PERSON_NAME] Online Set yourself offline Set yourself on break Profile S…" at bounding box center [461, 208] width 922 height 417
click at [630, 104] on div at bounding box center [461, 208] width 922 height 417
click at [654, 139] on div "**********" at bounding box center [461, 158] width 922 height 316
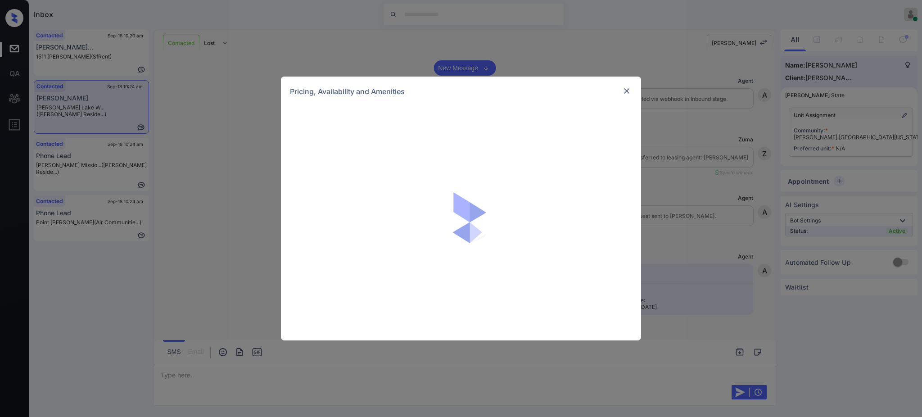
scroll to position [1369, 0]
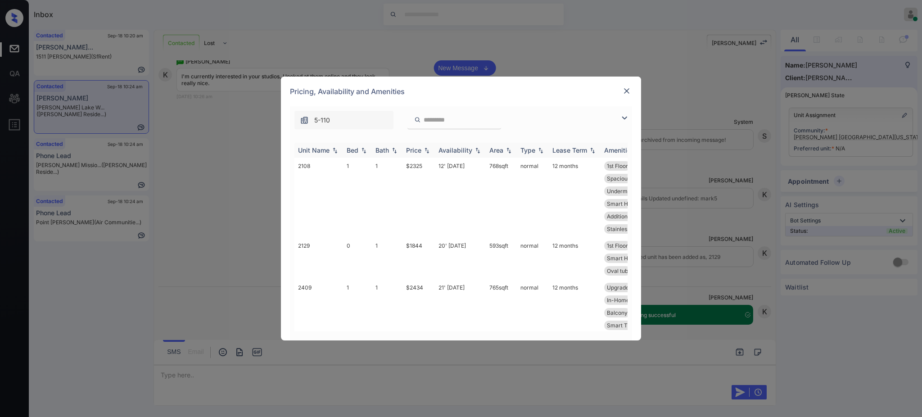
click at [355, 148] on div "Bed" at bounding box center [353, 150] width 12 height 8
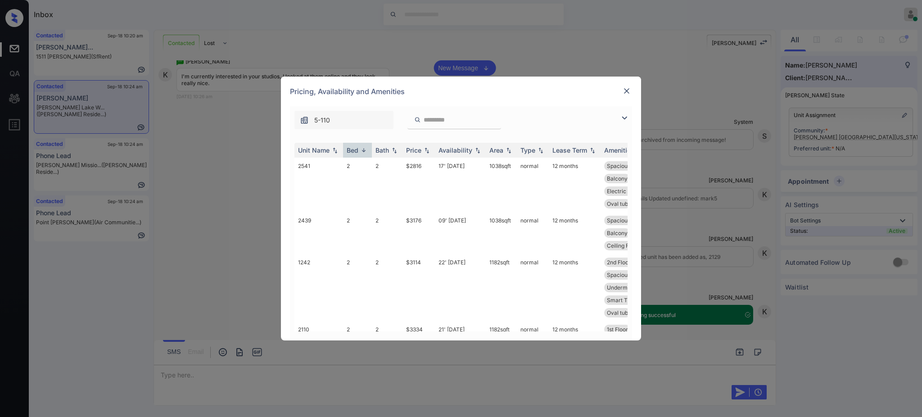
click at [628, 86] on img at bounding box center [626, 90] width 9 height 9
